Goal: Find specific page/section: Find specific page/section

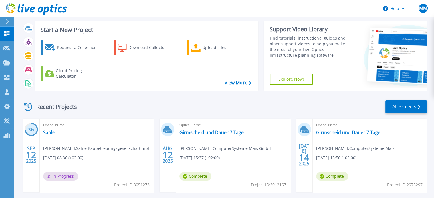
scroll to position [30, 0]
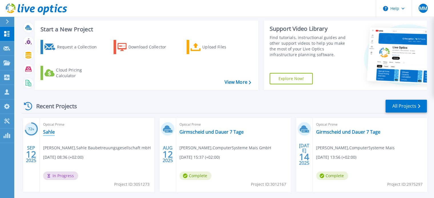
click at [48, 132] on link "Sahle" at bounding box center [49, 132] width 12 height 6
